Goal: Task Accomplishment & Management: Manage account settings

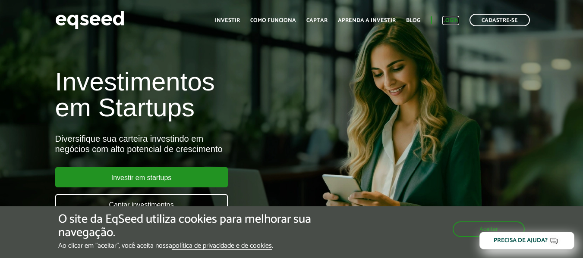
click at [448, 19] on link "Login" at bounding box center [450, 21] width 17 height 6
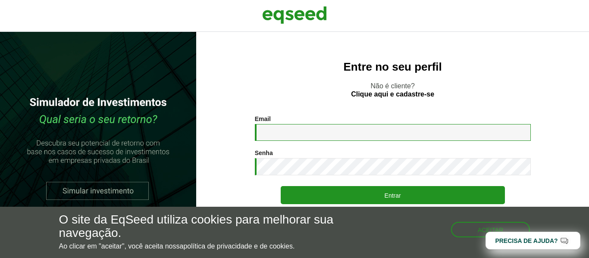
click at [286, 131] on input "Email *" at bounding box center [393, 132] width 276 height 17
type input "**********"
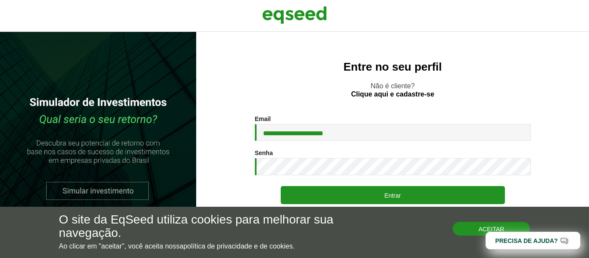
click at [466, 228] on button "Aceitar" at bounding box center [492, 229] width 78 height 14
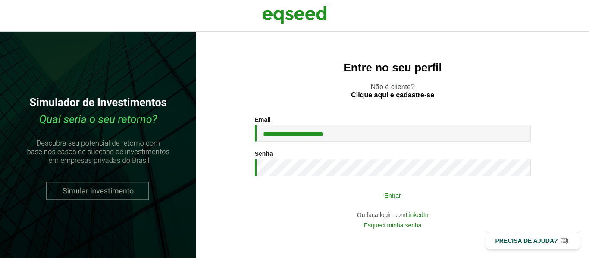
click at [400, 194] on button "Entrar" at bounding box center [393, 195] width 224 height 16
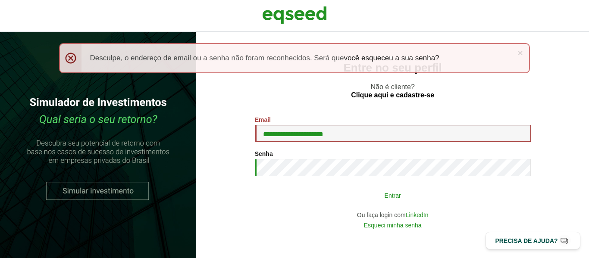
click at [376, 198] on button "Entrar" at bounding box center [393, 195] width 224 height 16
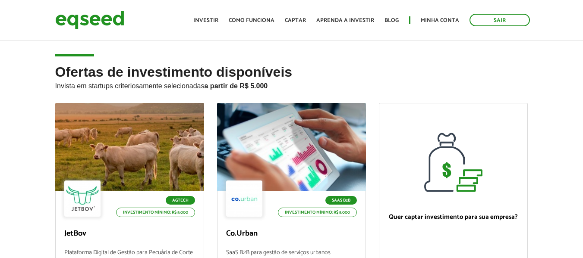
scroll to position [86, 0]
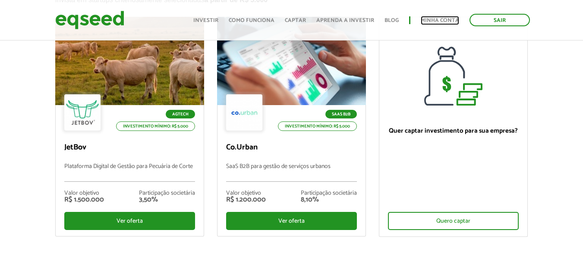
click at [440, 20] on link "Minha conta" at bounding box center [440, 21] width 38 height 6
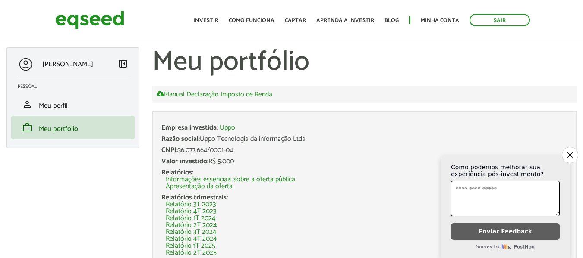
scroll to position [129, 0]
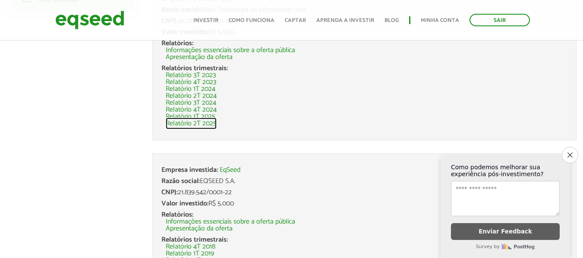
click at [185, 124] on link "Relatório 2T 2025" at bounding box center [191, 123] width 51 height 7
